Goal: Find specific page/section: Find specific page/section

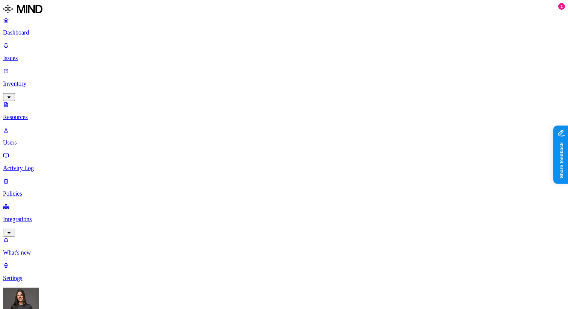
click at [39, 216] on p "Integrations" at bounding box center [284, 219] width 562 height 7
